Goal: Check status: Check status

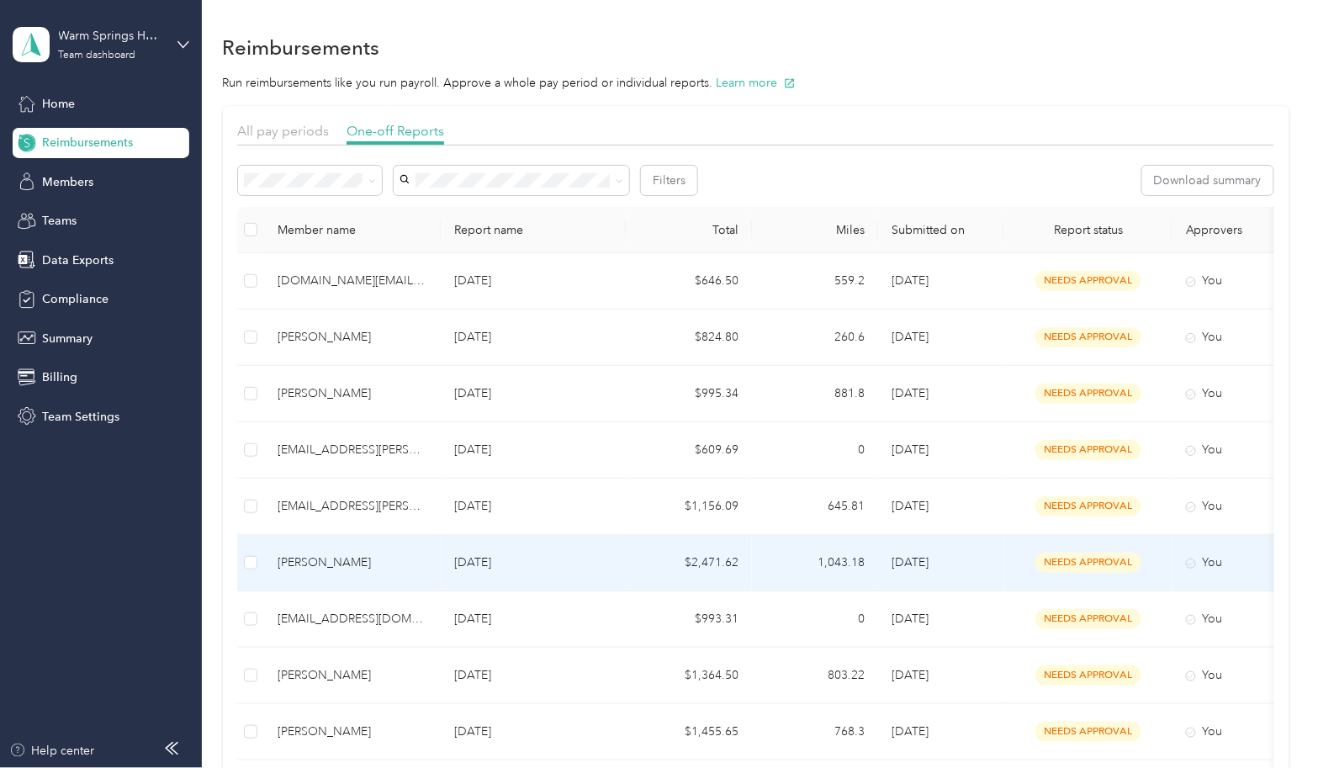
click at [637, 565] on td "$2,471.62" at bounding box center [689, 563] width 126 height 56
